Goal: Transaction & Acquisition: Purchase product/service

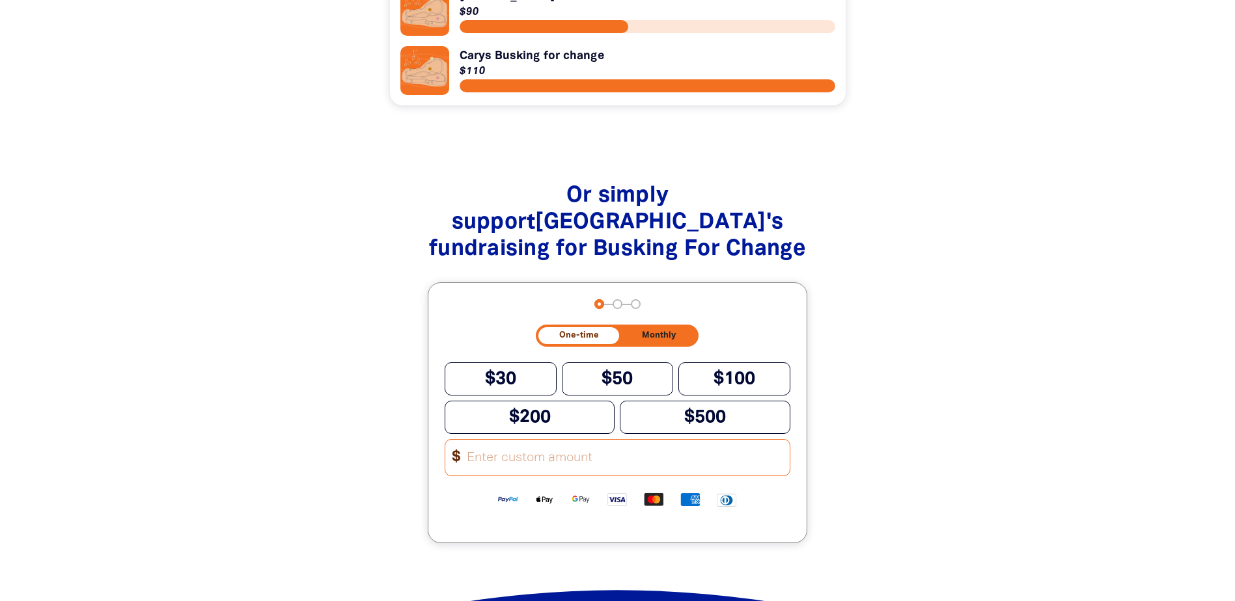
scroll to position [1432, 0]
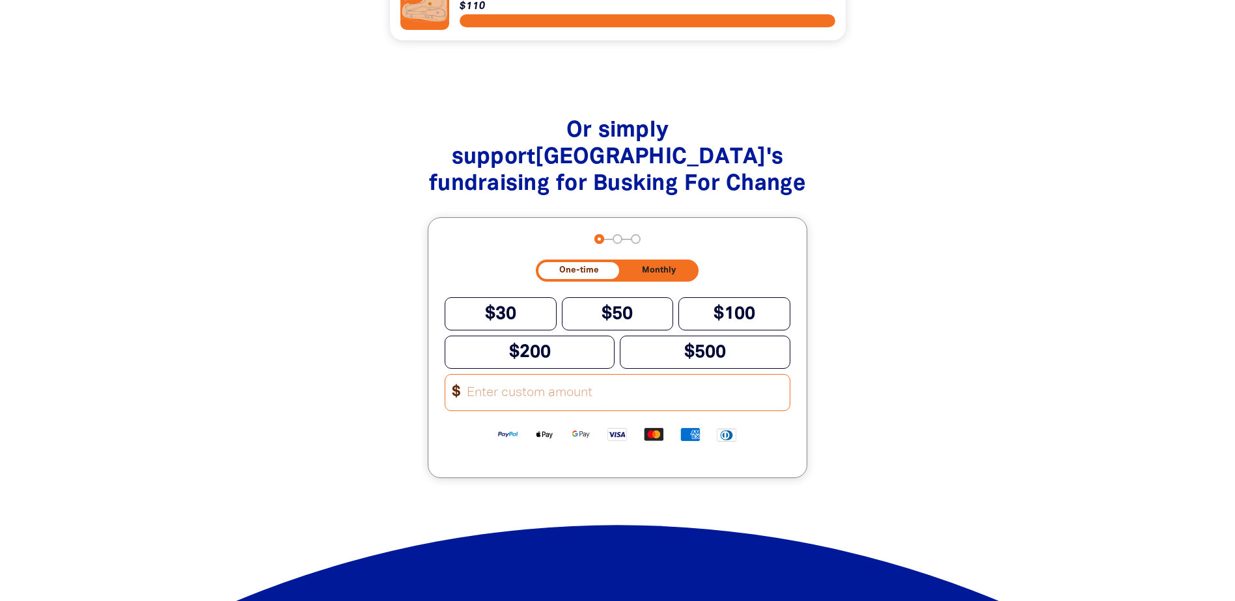
click at [553, 411] on input "Other Amount" at bounding box center [623, 393] width 331 height 36
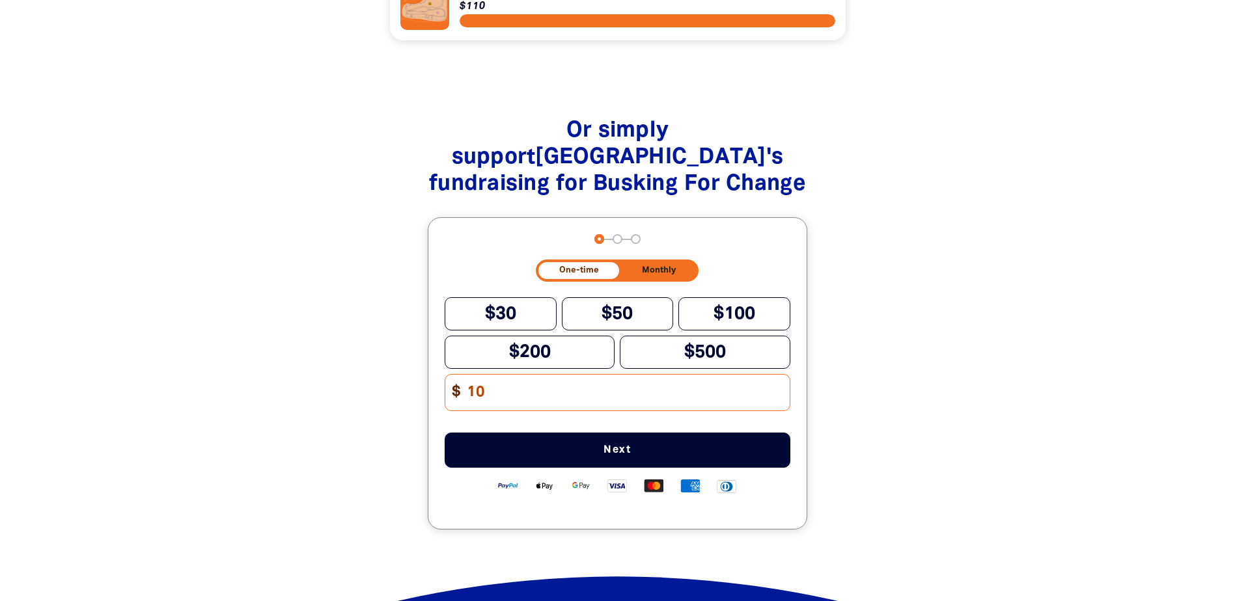
type input "10"
click at [600, 456] on span "Next" at bounding box center [617, 450] width 303 height 10
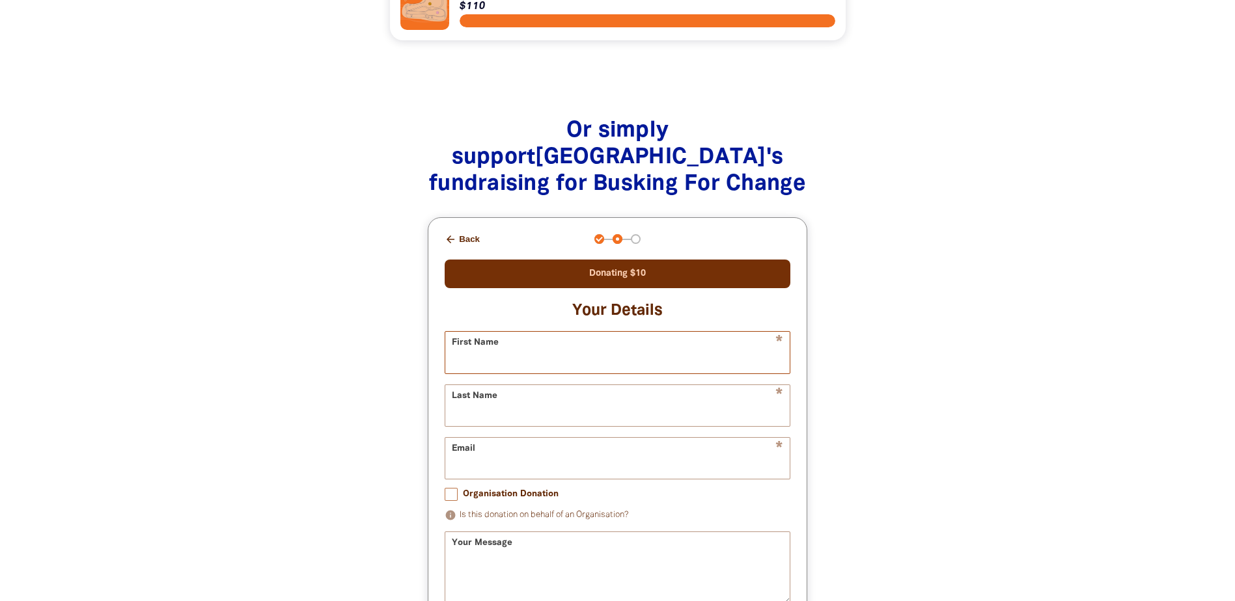
drag, startPoint x: 467, startPoint y: 342, endPoint x: 476, endPoint y: 352, distance: 13.4
click at [467, 342] on input "First Name" at bounding box center [617, 352] width 344 height 41
type input "[PERSON_NAME]"
type input "Claus"
type input "[PERSON_NAME][EMAIL_ADDRESS][DOMAIN_NAME]"
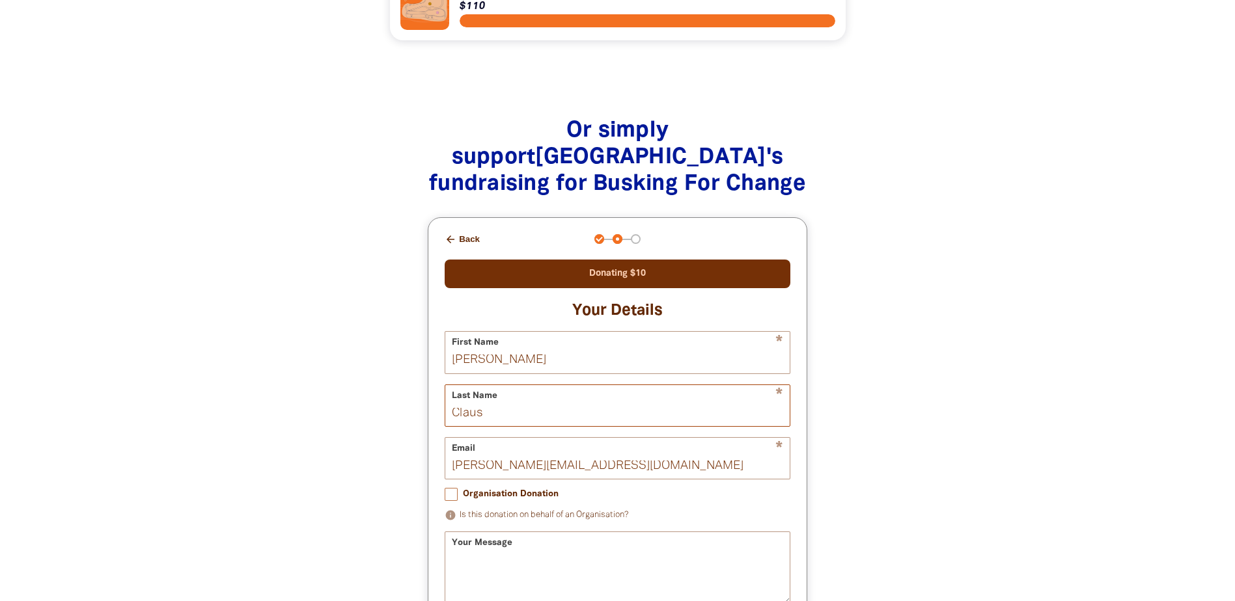
scroll to position [1562, 0]
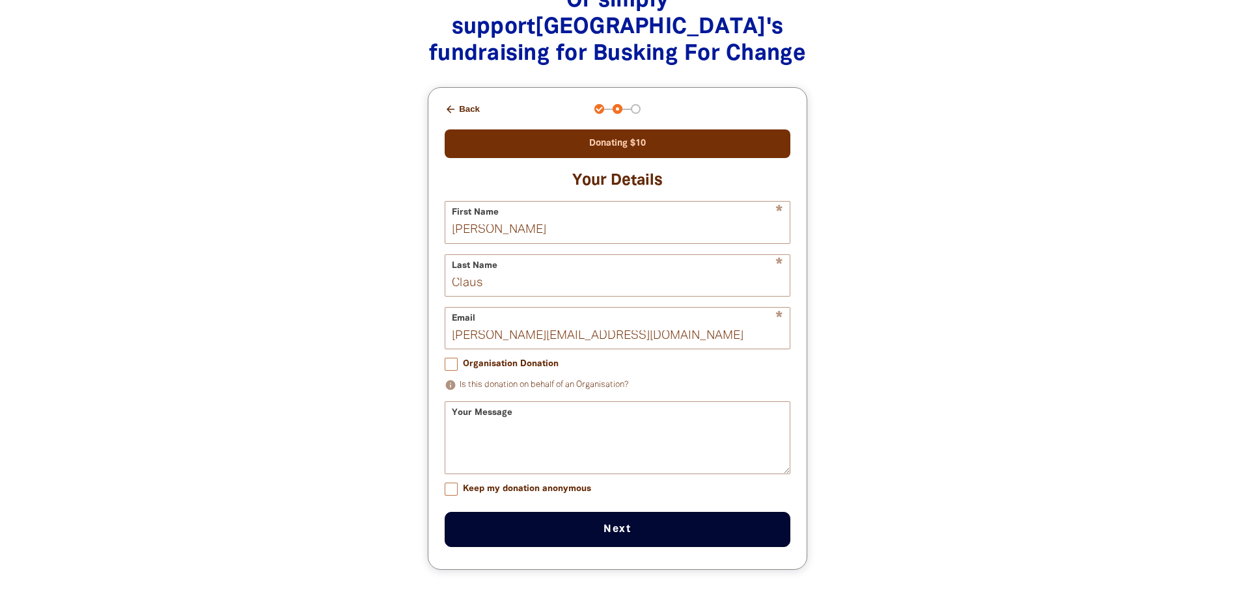
click at [624, 541] on button "Next chevron_right" at bounding box center [618, 529] width 346 height 35
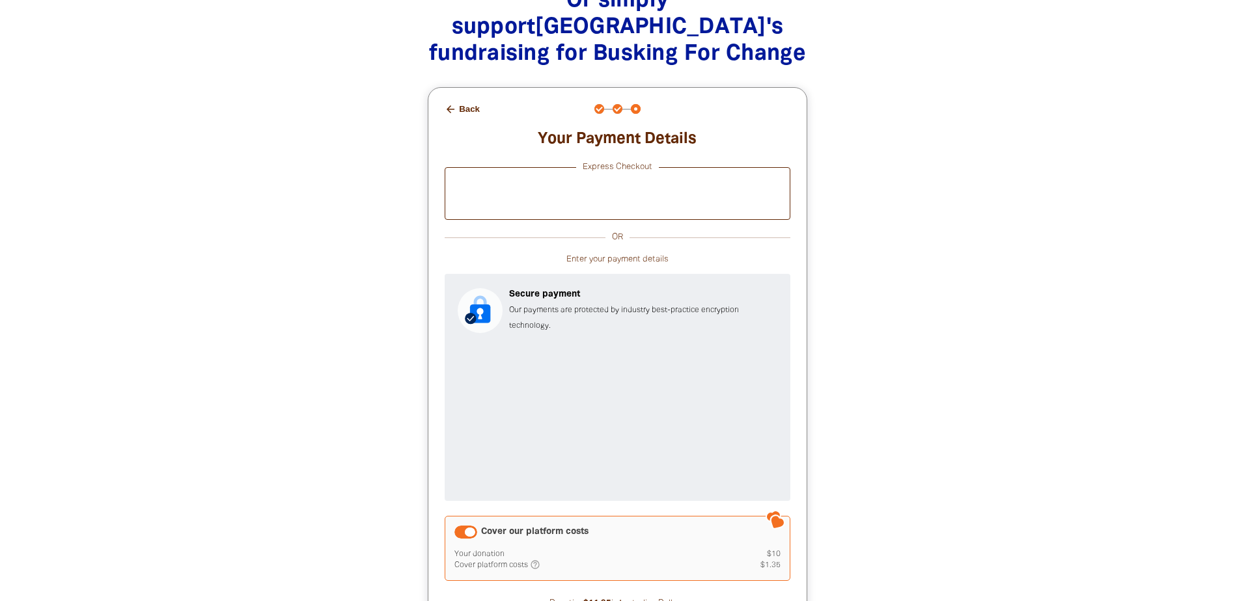
scroll to position [1627, 0]
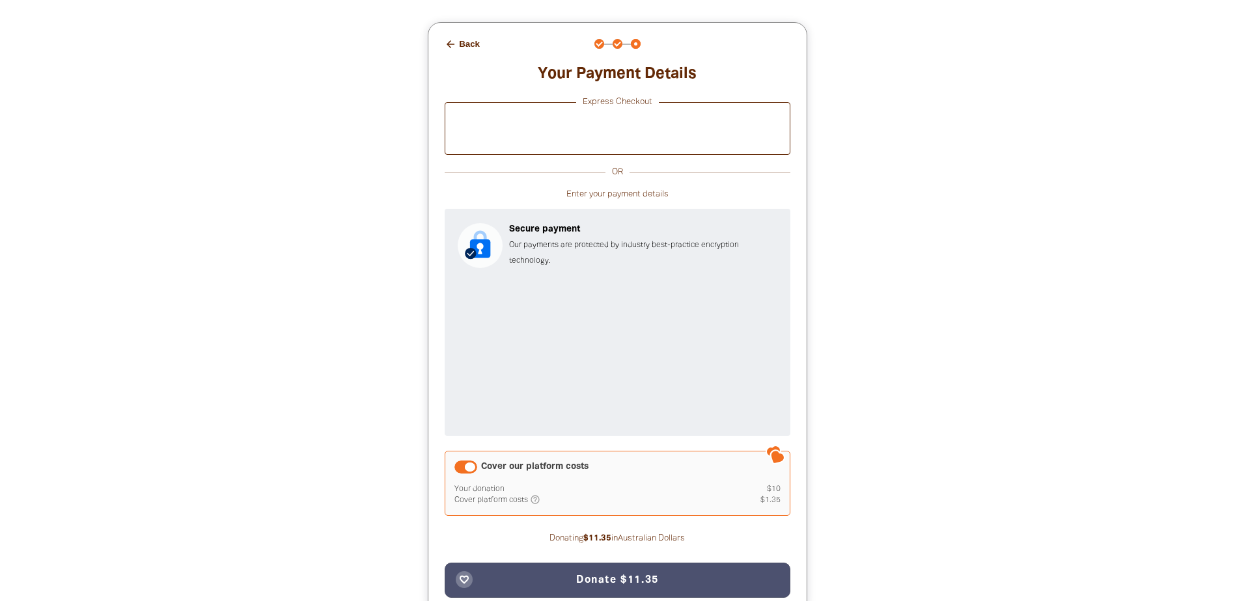
click at [460, 474] on div "Cover our platform costs" at bounding box center [465, 467] width 23 height 13
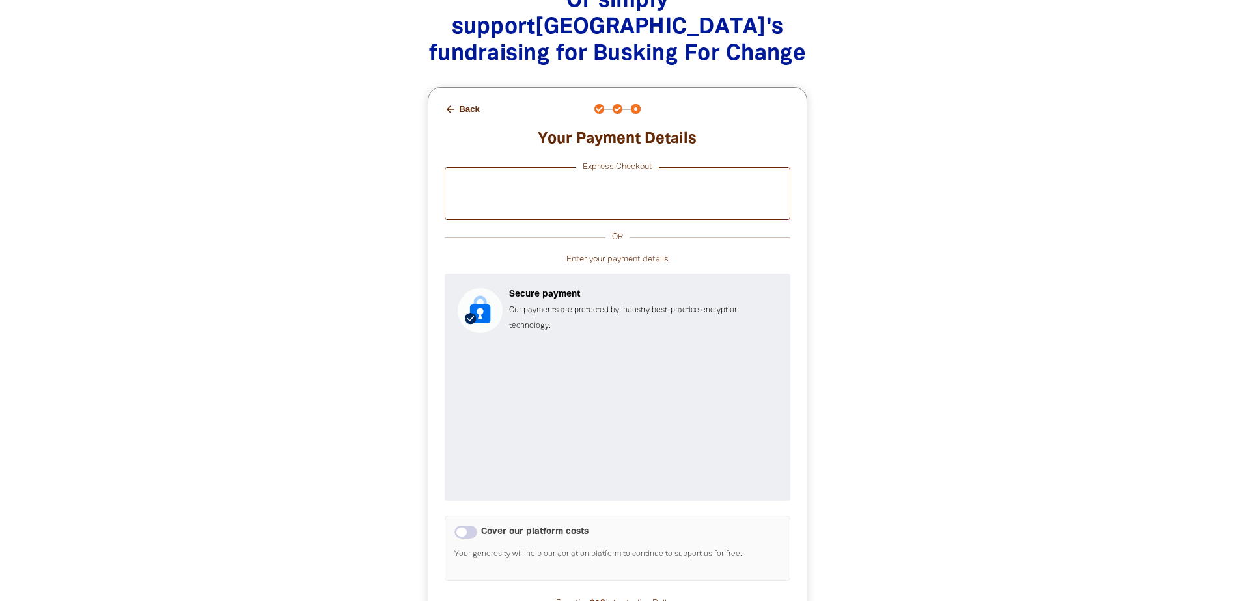
scroll to position [1693, 0]
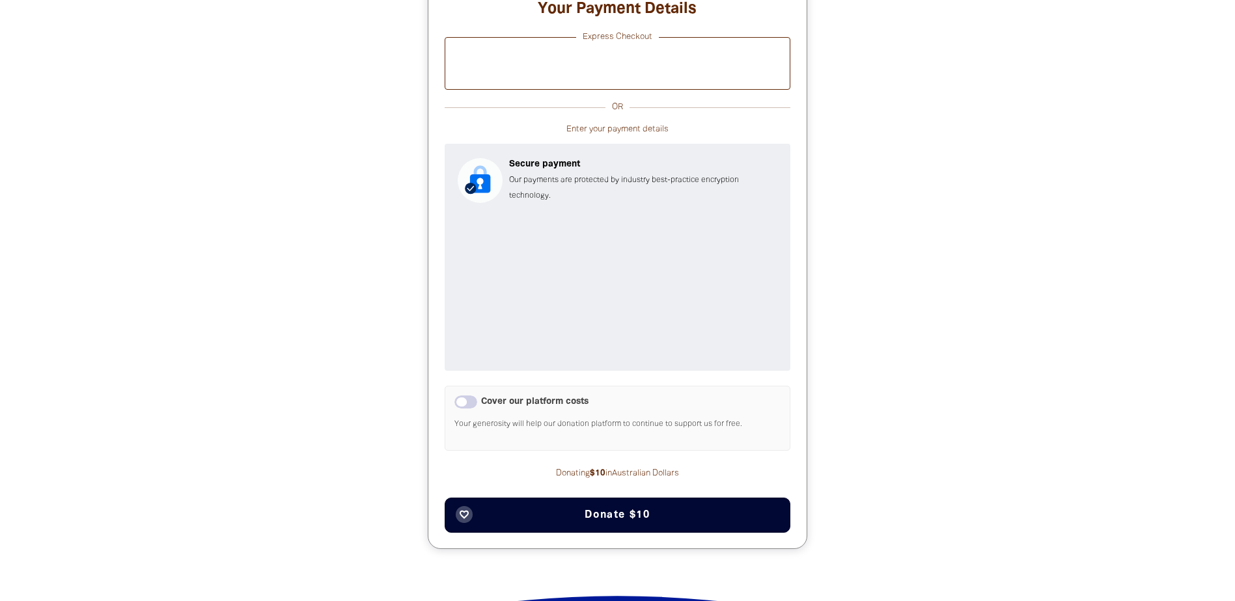
click at [617, 519] on span "Donate $10" at bounding box center [617, 515] width 65 height 10
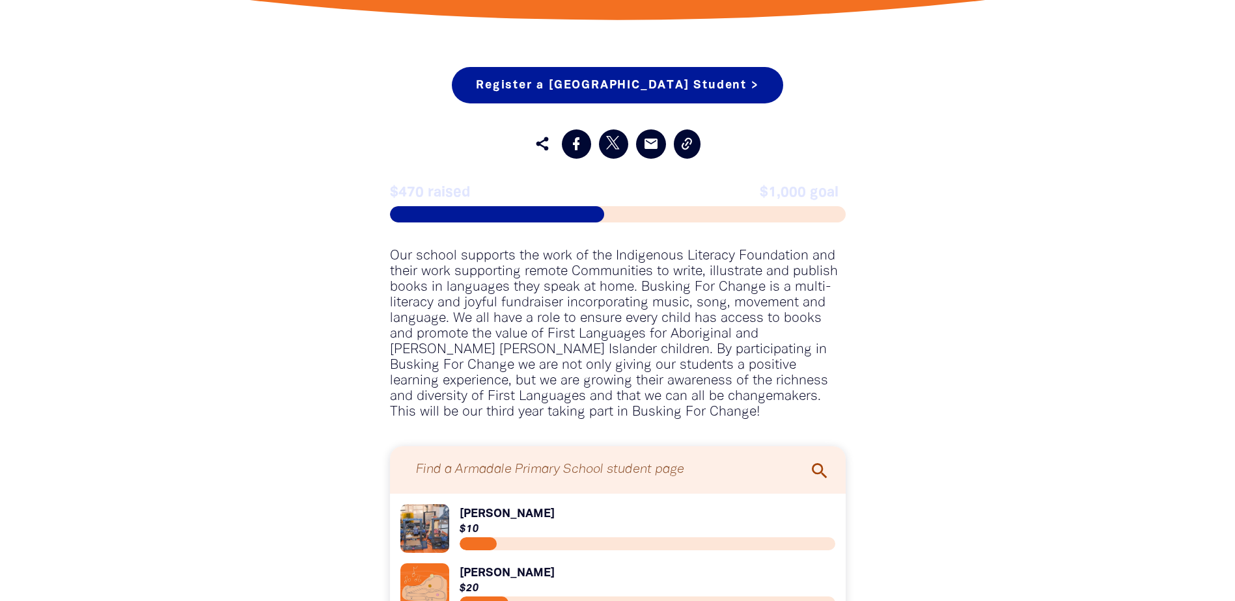
scroll to position [607, 0]
